Goal: Information Seeking & Learning: Learn about a topic

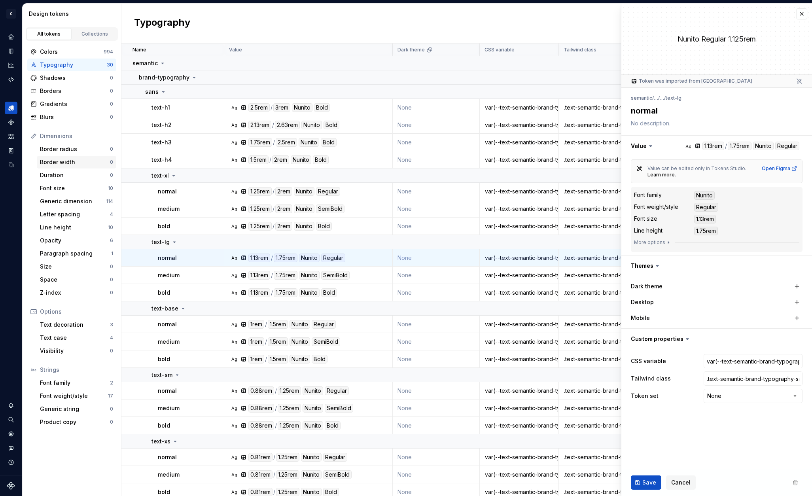
click at [81, 162] on div "Border width" at bounding box center [75, 162] width 70 height 8
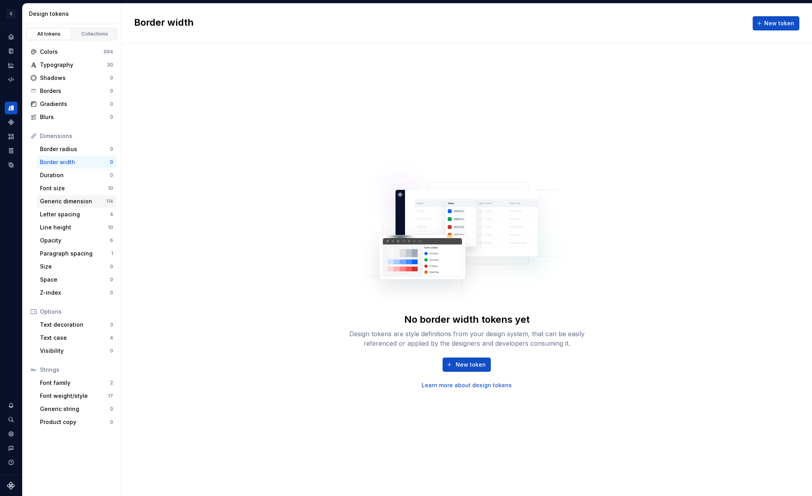
click at [86, 200] on div "Generic dimension" at bounding box center [73, 201] width 66 height 8
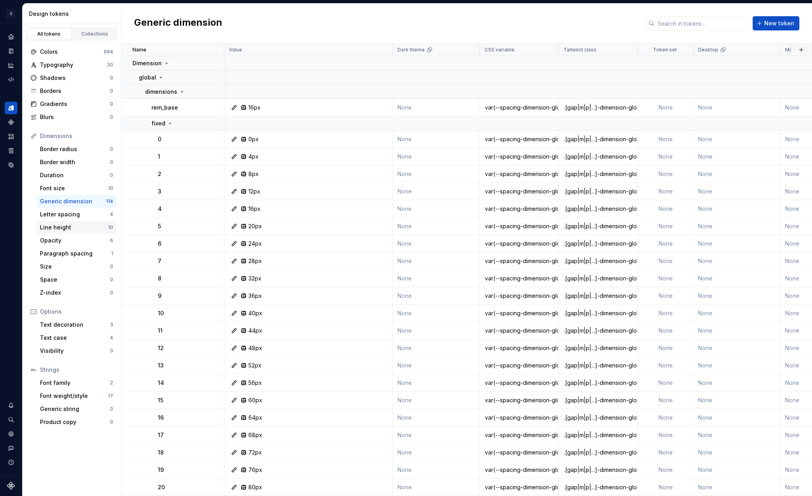
click at [84, 226] on div "Line height" at bounding box center [74, 228] width 68 height 8
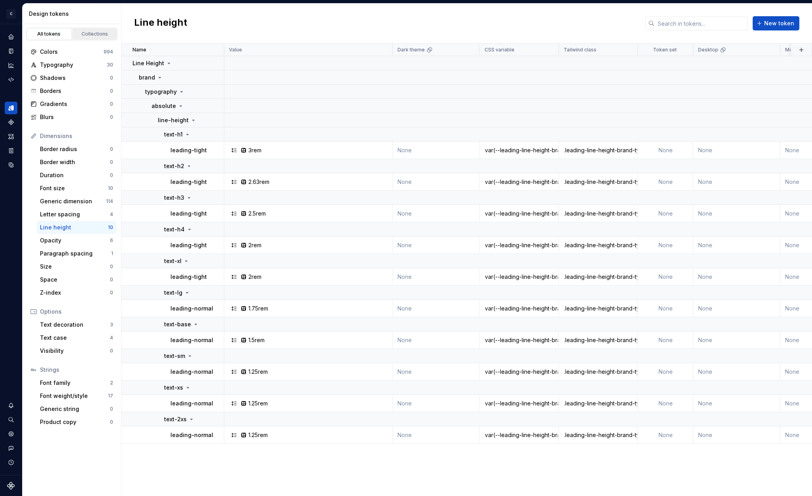
click at [93, 38] on link "Collections" at bounding box center [94, 34] width 45 height 12
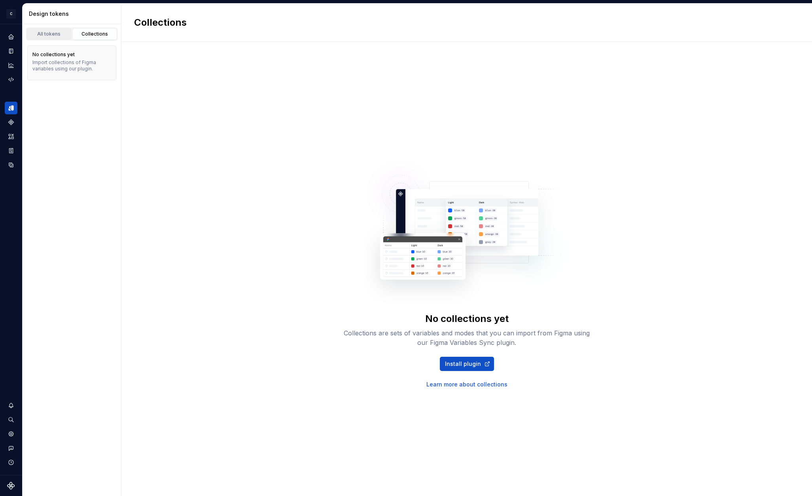
click at [53, 34] on div "All tokens" at bounding box center [49, 34] width 40 height 6
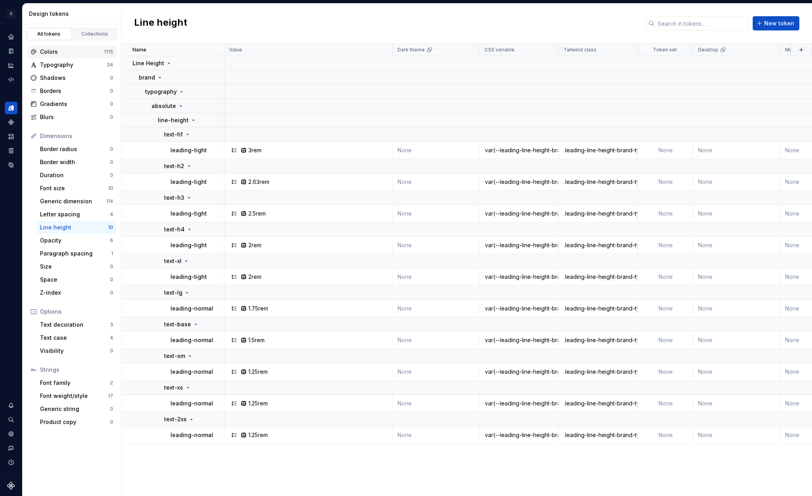
click at [68, 49] on div "Colors" at bounding box center [72, 52] width 64 height 8
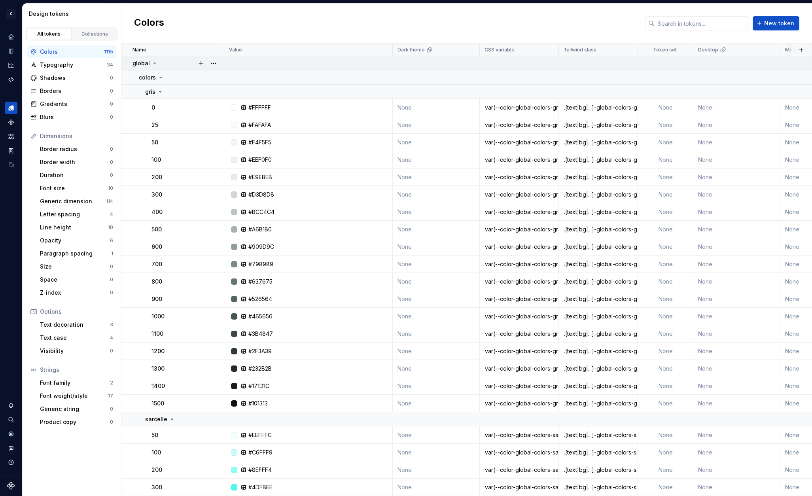
click at [155, 63] on icon at bounding box center [155, 63] width 6 height 6
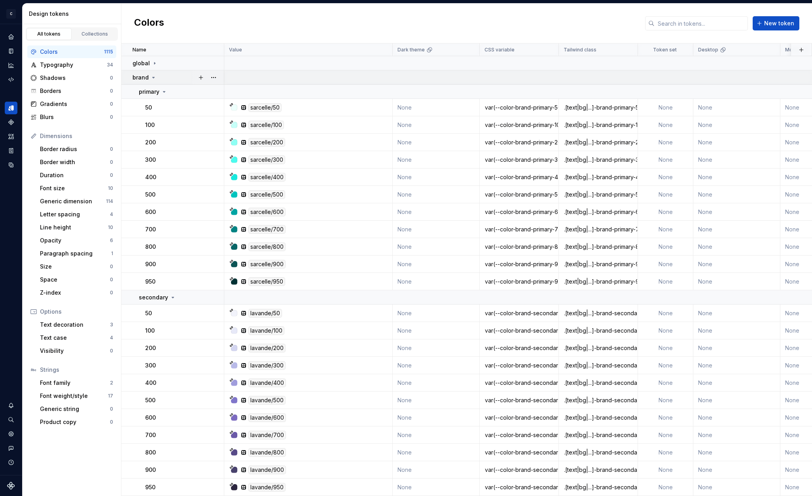
click at [154, 75] on icon at bounding box center [153, 77] width 6 height 6
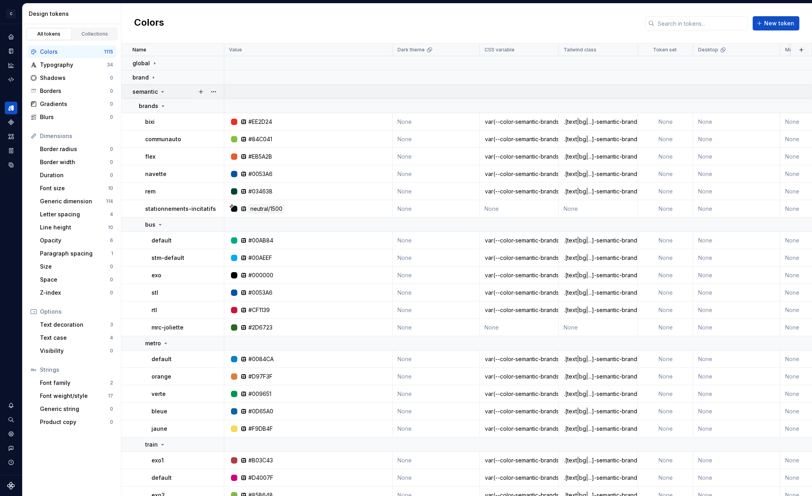
click at [163, 93] on icon at bounding box center [162, 92] width 6 height 6
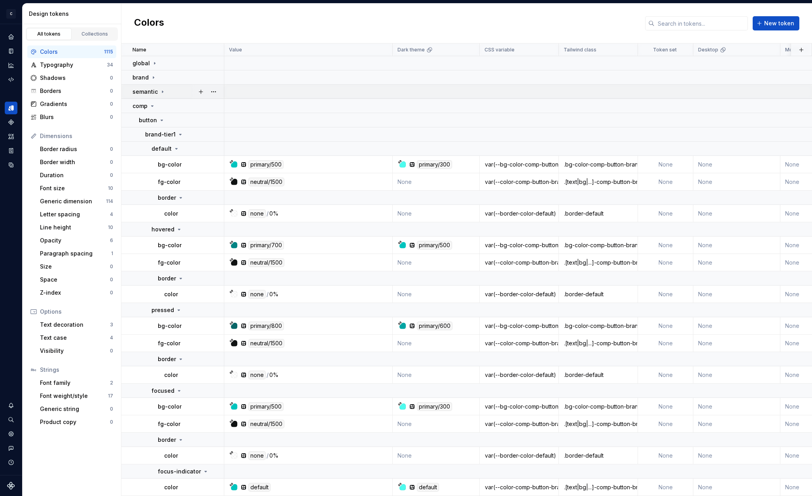
click at [163, 93] on icon at bounding box center [162, 92] width 6 height 6
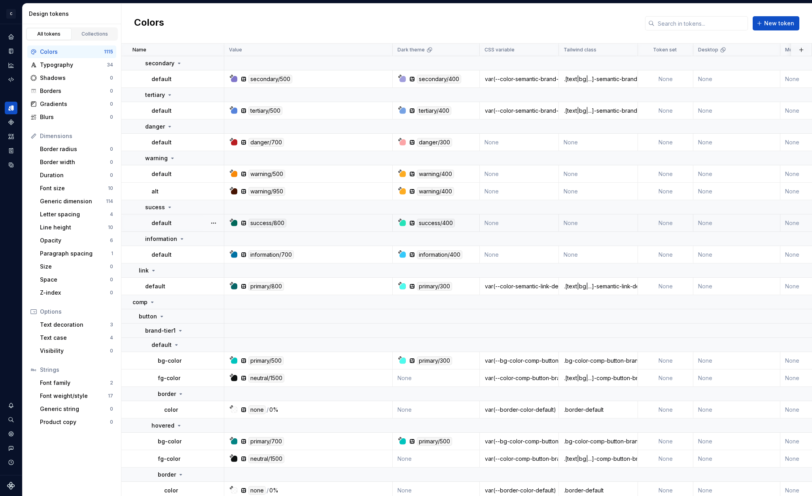
scroll to position [1222, 0]
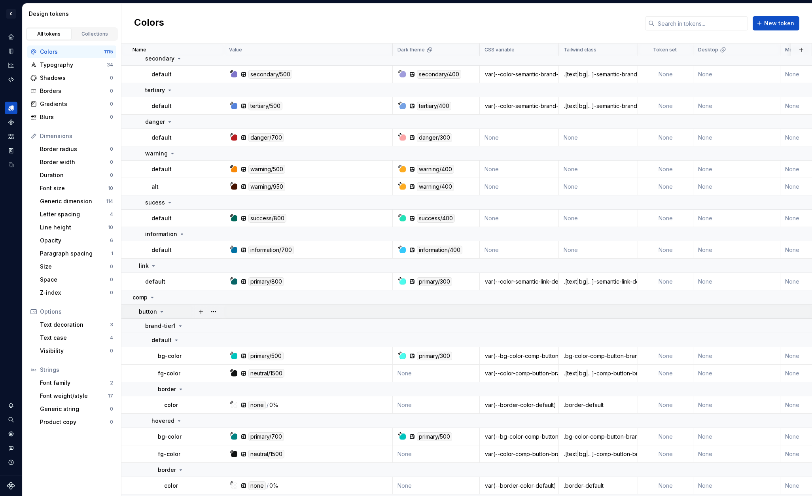
click at [159, 312] on icon at bounding box center [162, 312] width 6 height 6
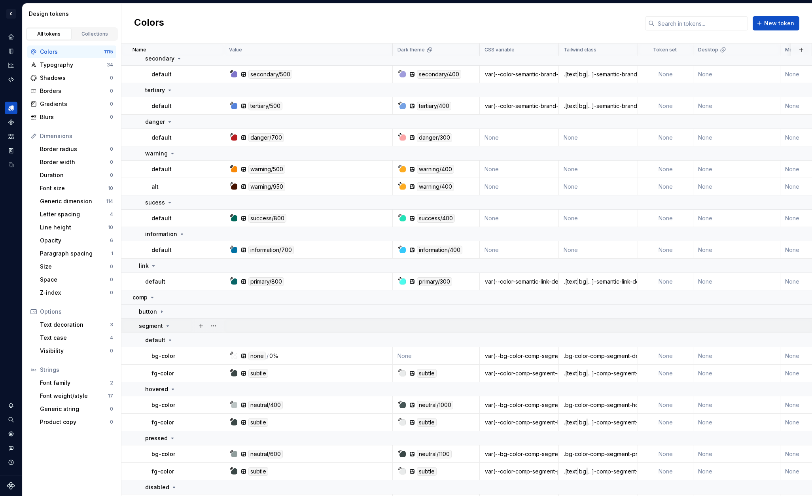
click at [165, 326] on icon at bounding box center [168, 326] width 6 height 6
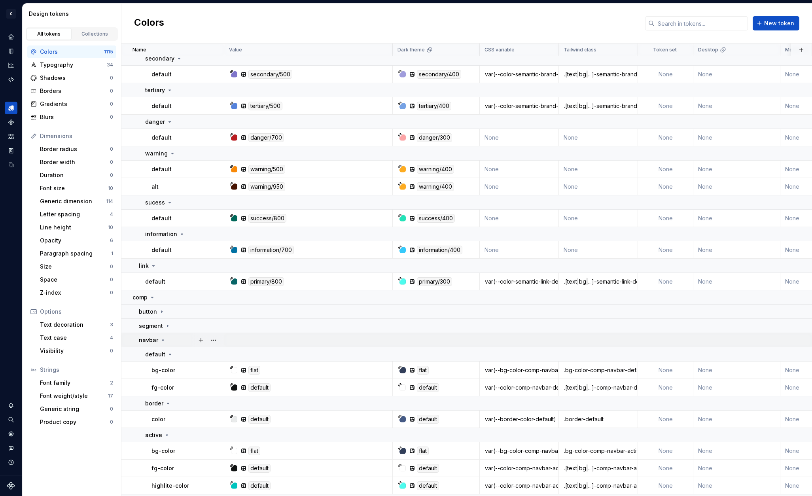
click at [162, 341] on icon at bounding box center [163, 340] width 2 height 1
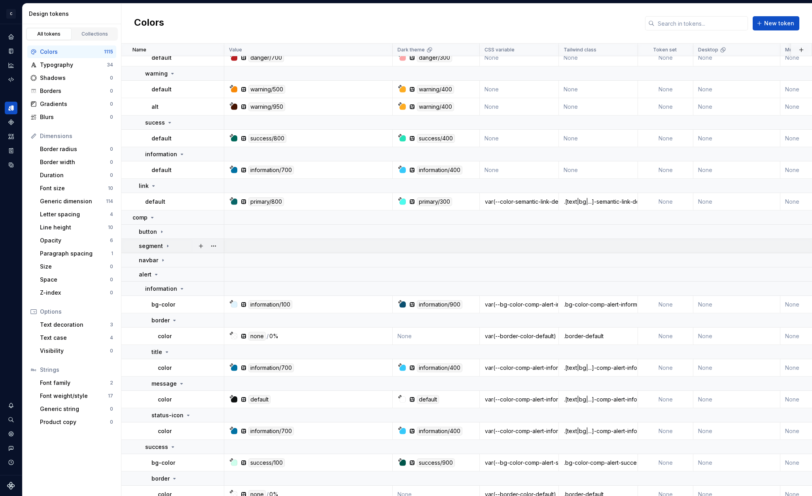
scroll to position [1303, 0]
click at [156, 275] on icon at bounding box center [156, 274] width 6 height 6
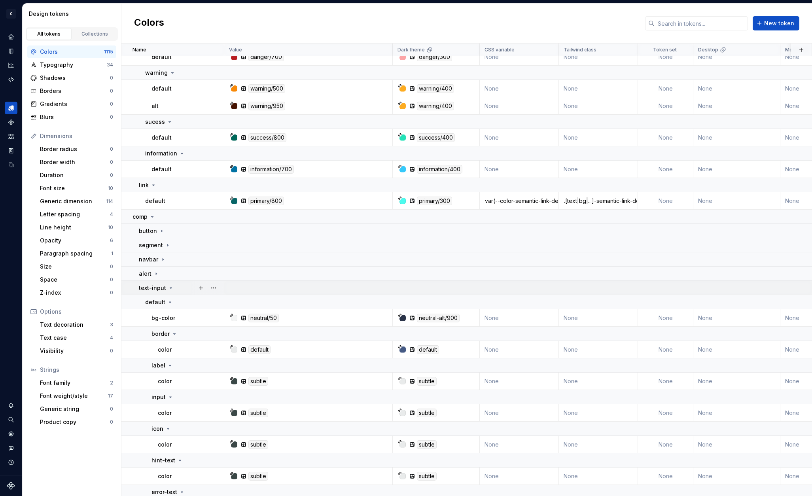
click at [170, 288] on icon at bounding box center [171, 288] width 2 height 1
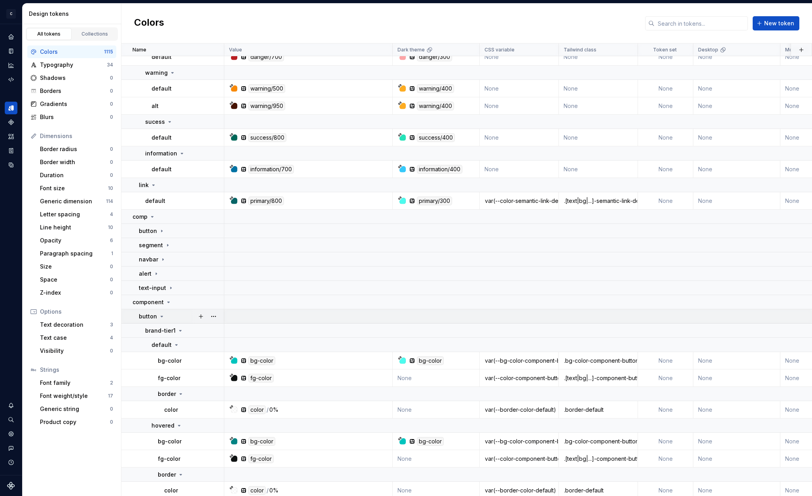
click at [161, 316] on icon at bounding box center [162, 316] width 6 height 6
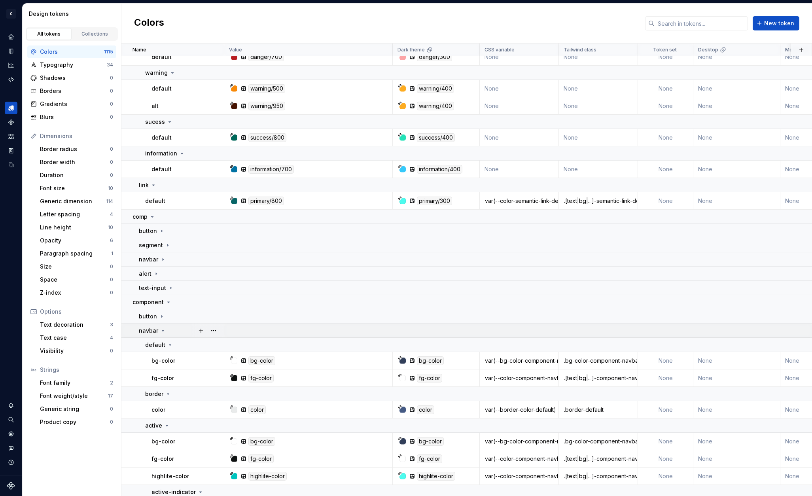
drag, startPoint x: 161, startPoint y: 330, endPoint x: 167, endPoint y: 338, distance: 9.5
click at [161, 331] on icon at bounding box center [163, 331] width 6 height 6
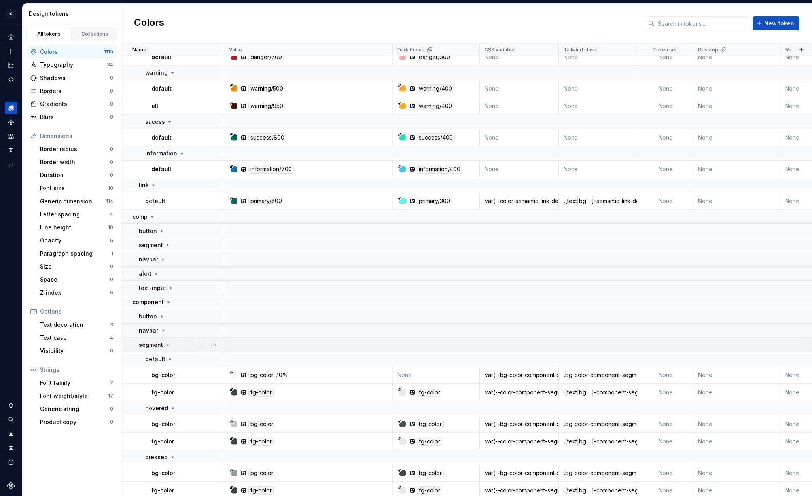
drag, startPoint x: 165, startPoint y: 344, endPoint x: 166, endPoint y: 351, distance: 7.2
click at [165, 344] on icon at bounding box center [168, 345] width 6 height 6
